Goal: Information Seeking & Learning: Check status

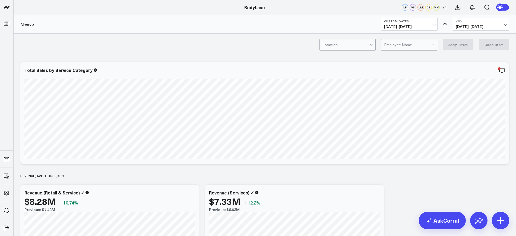
click at [399, 43] on div at bounding box center [407, 44] width 47 height 11
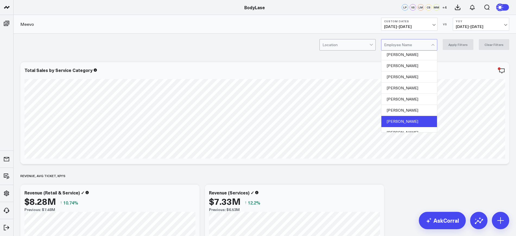
click at [408, 120] on div "[PERSON_NAME]" at bounding box center [409, 121] width 56 height 11
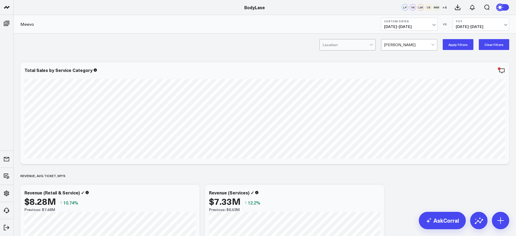
click at [456, 44] on button "Apply Filters" at bounding box center [458, 44] width 31 height 11
click at [407, 41] on div at bounding box center [407, 44] width 47 height 11
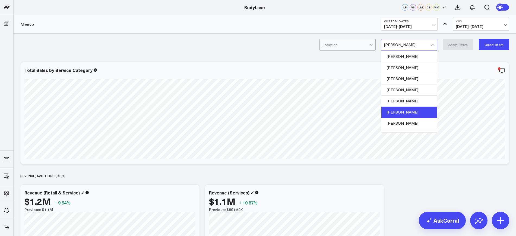
scroll to position [32, 0]
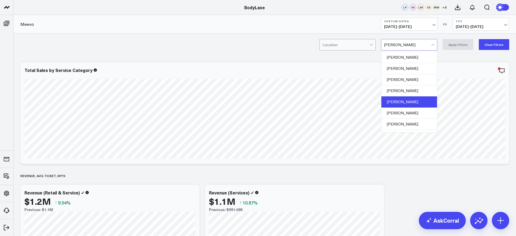
click at [400, 101] on div "[PERSON_NAME]" at bounding box center [409, 101] width 56 height 11
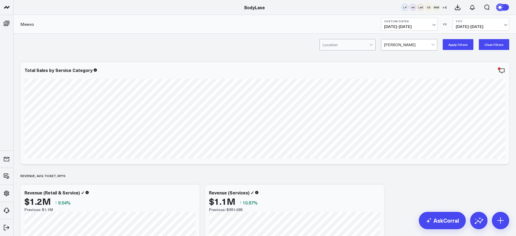
click at [452, 45] on button "Apply Filters" at bounding box center [458, 44] width 31 height 11
click at [494, 42] on button "Clear Filters" at bounding box center [494, 44] width 30 height 11
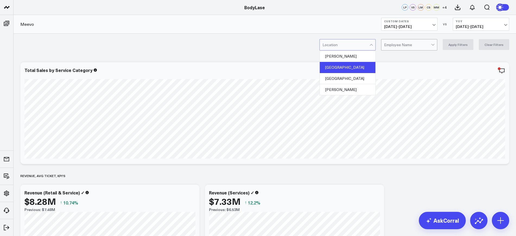
click at [356, 67] on div "[GEOGRAPHIC_DATA]" at bounding box center [348, 67] width 56 height 11
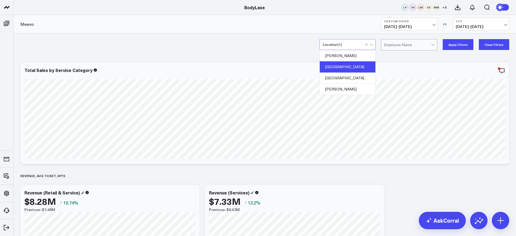
click at [462, 50] on button "Apply Filters" at bounding box center [458, 44] width 31 height 11
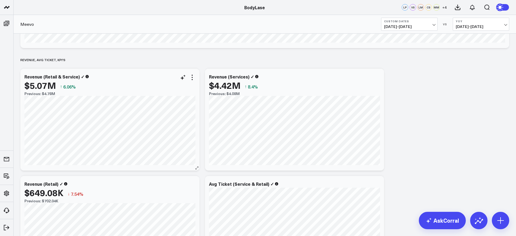
scroll to position [136, 0]
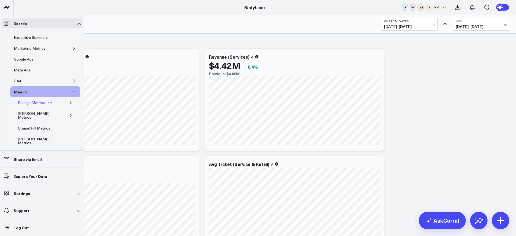
click at [31, 101] on div "Raleigh Metrics" at bounding box center [32, 102] width 30 height 7
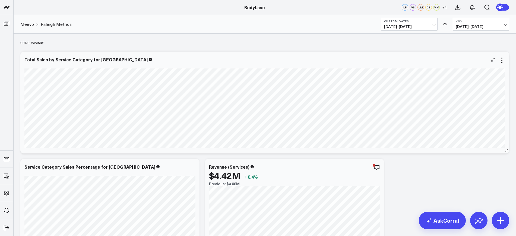
scroll to position [34, 0]
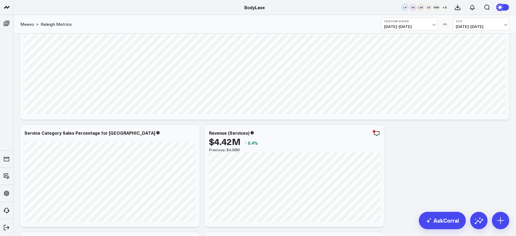
click at [429, 20] on b "Custom Dates" at bounding box center [409, 21] width 51 height 3
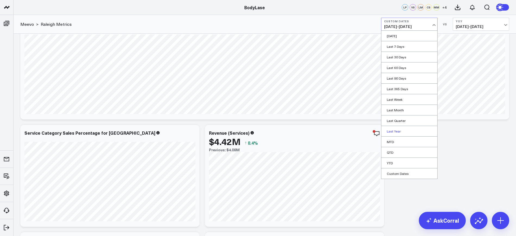
click at [395, 130] on link "Last Year" at bounding box center [409, 131] width 56 height 10
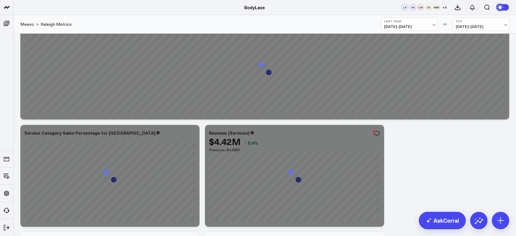
click at [419, 29] on button "Last Year [DATE] - [DATE]" at bounding box center [409, 24] width 56 height 13
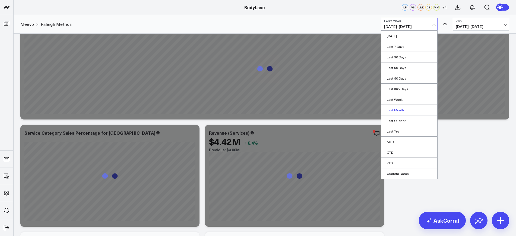
click at [399, 109] on link "Last Month" at bounding box center [409, 110] width 56 height 10
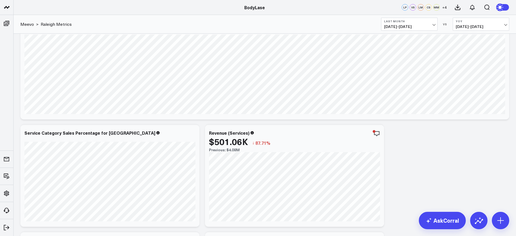
click at [491, 24] on span "[DATE] - [DATE]" at bounding box center [481, 26] width 51 height 4
click at [463, 54] on link "YoY" at bounding box center [481, 57] width 56 height 10
click at [475, 23] on button "YoY [DATE] - [DATE]" at bounding box center [481, 24] width 56 height 13
click at [463, 58] on link "YoY" at bounding box center [481, 57] width 56 height 10
click at [469, 24] on span "[DATE] - [DATE]" at bounding box center [481, 26] width 51 height 4
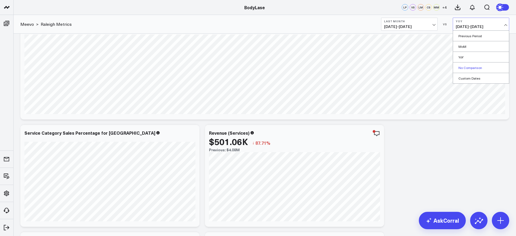
click at [469, 66] on link "No Comparison" at bounding box center [481, 67] width 56 height 10
click at [484, 23] on button "No Comparison" at bounding box center [481, 24] width 56 height 13
click at [460, 57] on link "YoY" at bounding box center [481, 57] width 56 height 10
click at [478, 221] on icon at bounding box center [479, 221] width 8 height 5
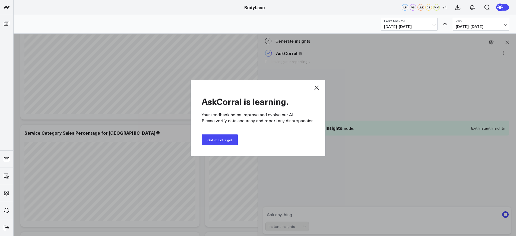
click at [223, 141] on button "Got it. Let's go!" at bounding box center [220, 139] width 36 height 11
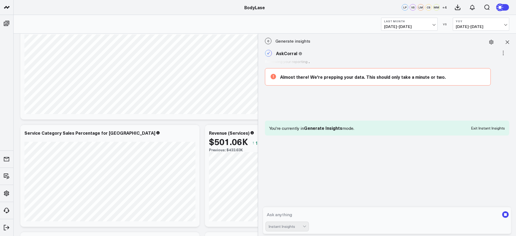
click at [405, 167] on div "C Generate insights AskCorral This feature is experimental, yet powerful. Alway…" at bounding box center [387, 135] width 253 height 202
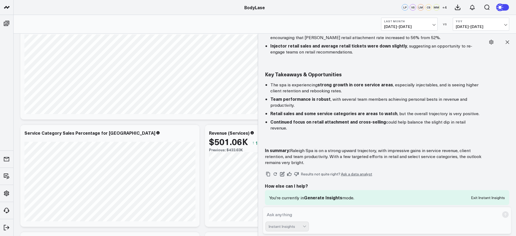
scroll to position [351, 0]
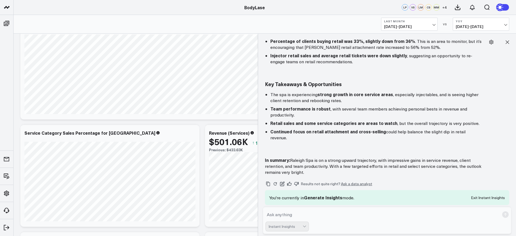
click at [363, 10] on header "BodyLase BodyLase LP VS LM CS MM + 4" at bounding box center [258, 7] width 516 height 15
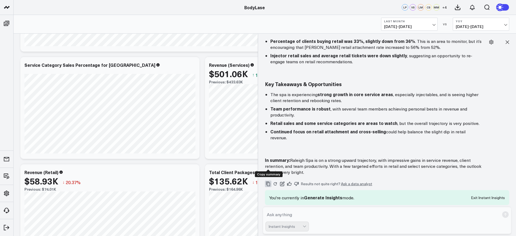
click at [267, 182] on icon "Copy" at bounding box center [268, 184] width 4 height 5
click at [511, 40] on button at bounding box center [507, 42] width 12 height 12
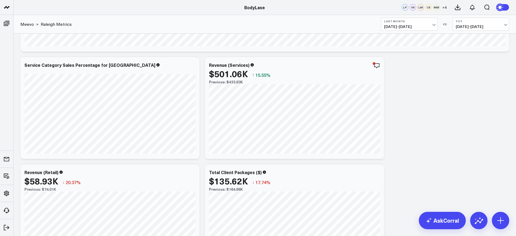
scroll to position [336, 0]
